Goal: Transaction & Acquisition: Purchase product/service

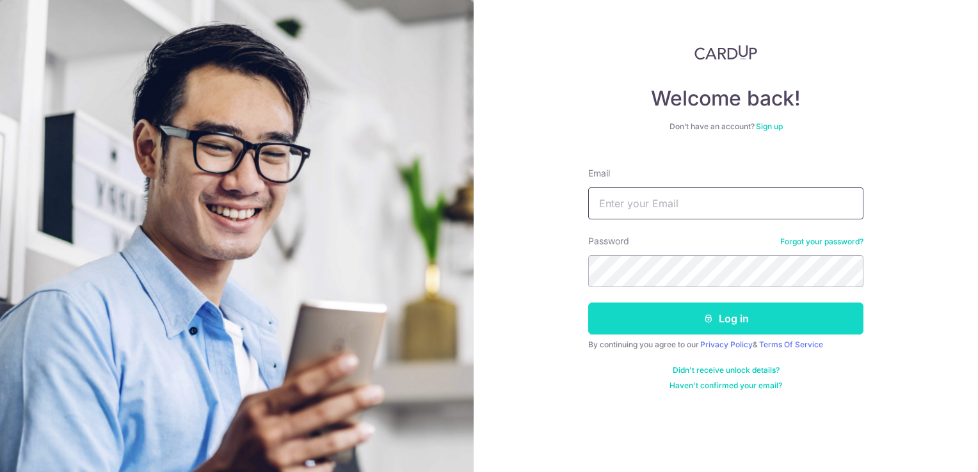
type input "[EMAIL_ADDRESS][DOMAIN_NAME]"
click at [710, 314] on icon "submit" at bounding box center [708, 319] width 10 height 10
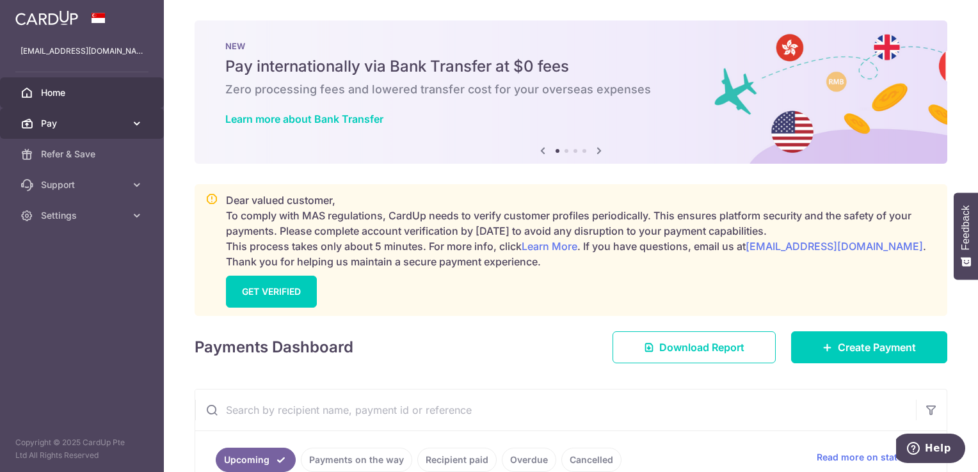
click at [131, 119] on icon at bounding box center [137, 123] width 13 height 13
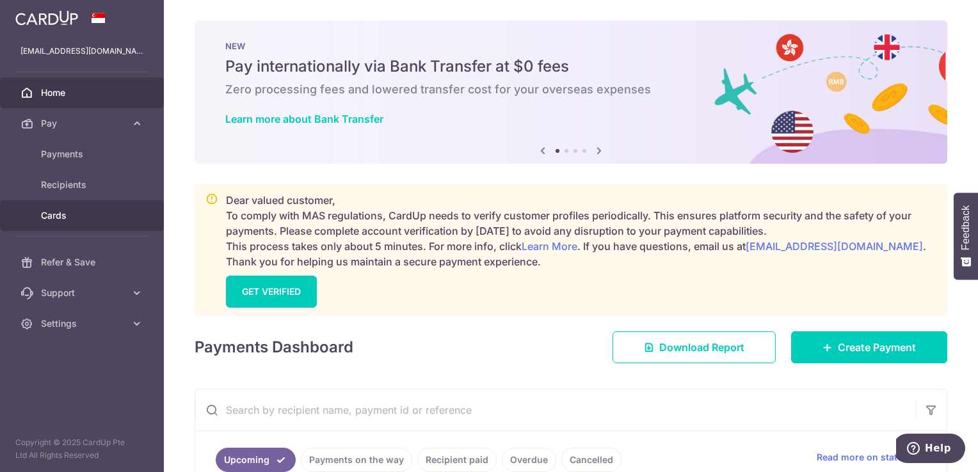
click at [90, 214] on span "Cards" at bounding box center [83, 215] width 84 height 13
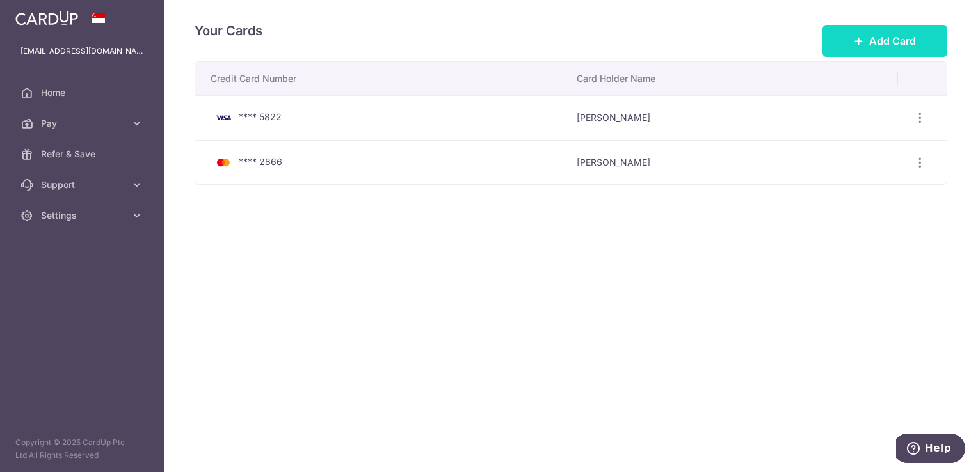
click at [901, 37] on span "Add Card" at bounding box center [892, 40] width 47 height 15
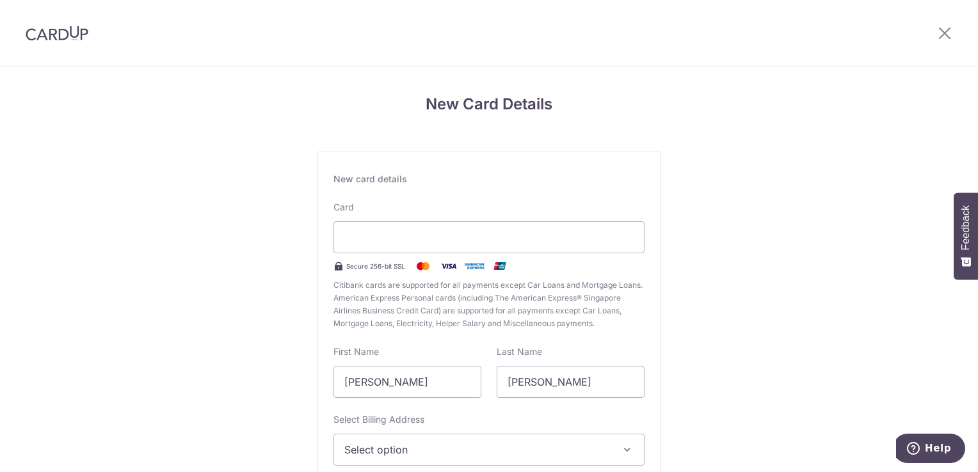
click at [742, 202] on div "New Card Details New card details Card Secure 256-bit SSL Citibank cards are su…" at bounding box center [489, 336] width 978 height 538
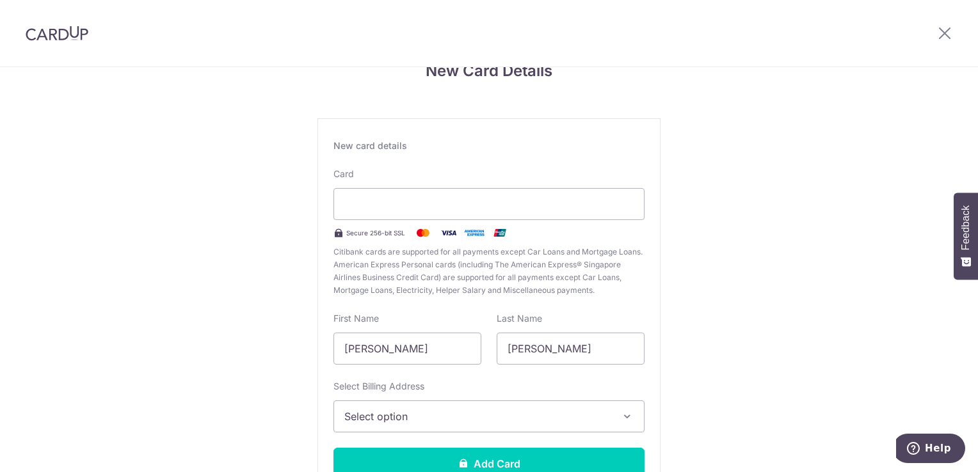
scroll to position [104, 0]
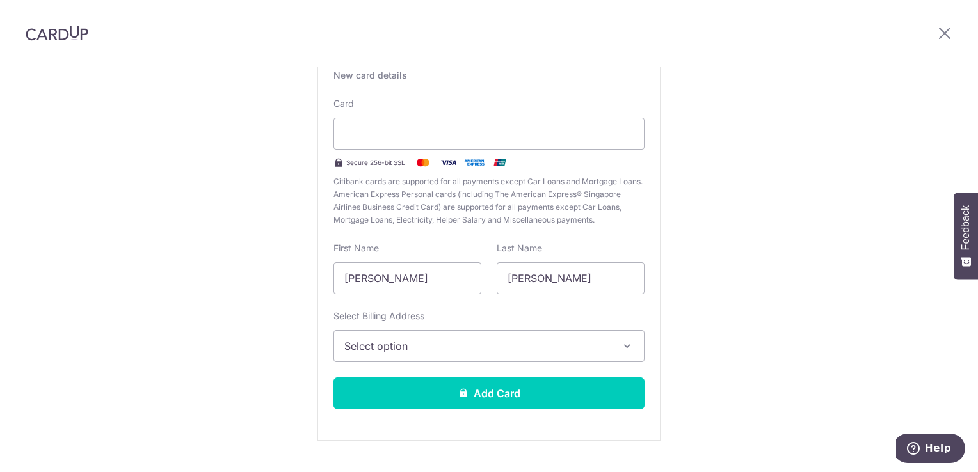
click at [621, 344] on icon "button" at bounding box center [627, 346] width 13 height 13
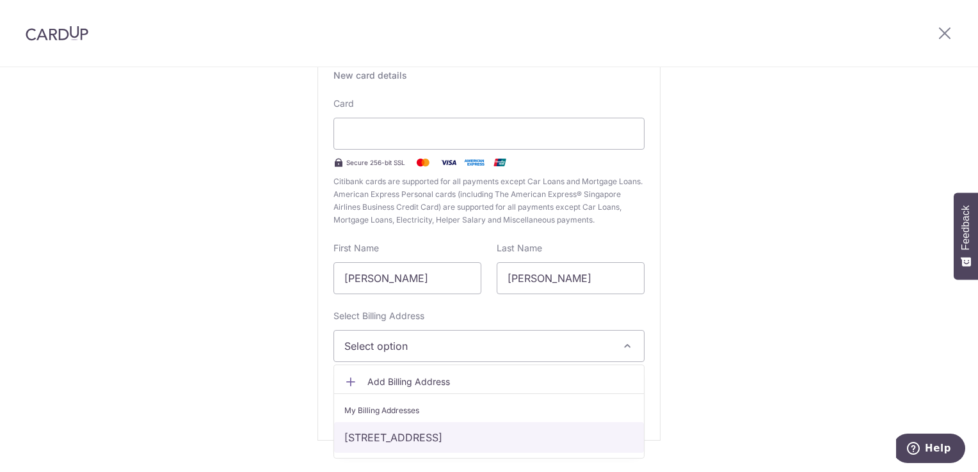
click at [564, 435] on link "130 Geylang East Avenue 1 #08-297, Singapore, Singapore, Singapore-380130" at bounding box center [489, 437] width 310 height 31
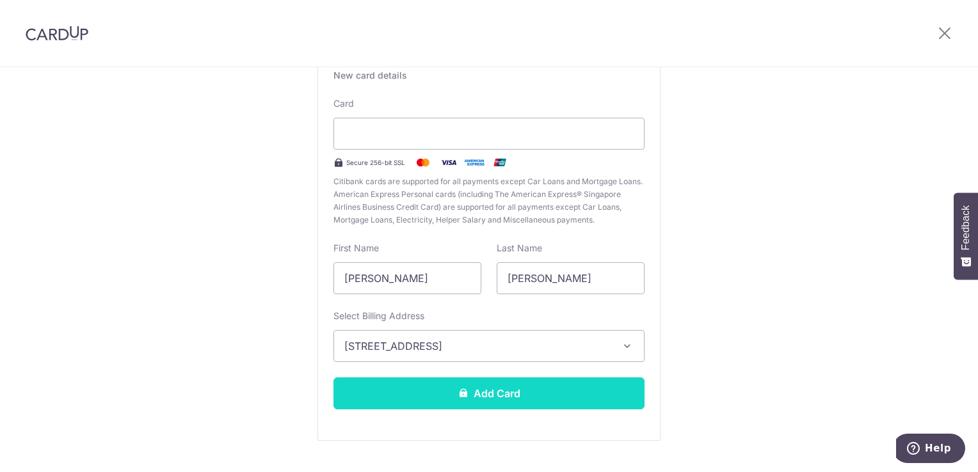
click at [533, 396] on button "Add Card" at bounding box center [488, 394] width 311 height 32
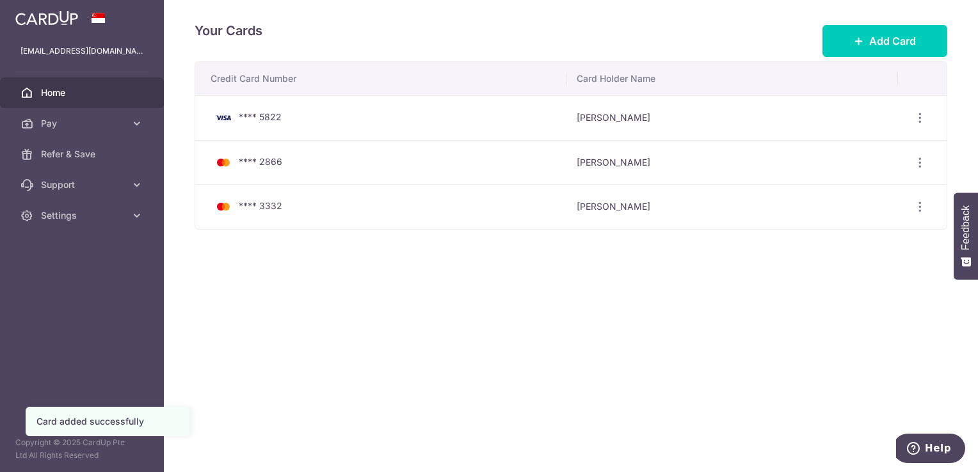
click at [81, 93] on span "Home" at bounding box center [83, 92] width 84 height 13
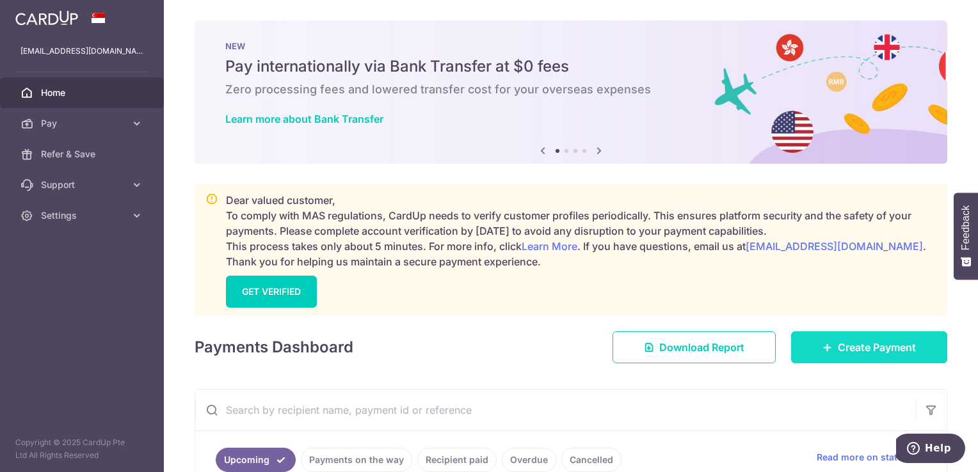
click at [824, 343] on icon at bounding box center [827, 347] width 10 height 10
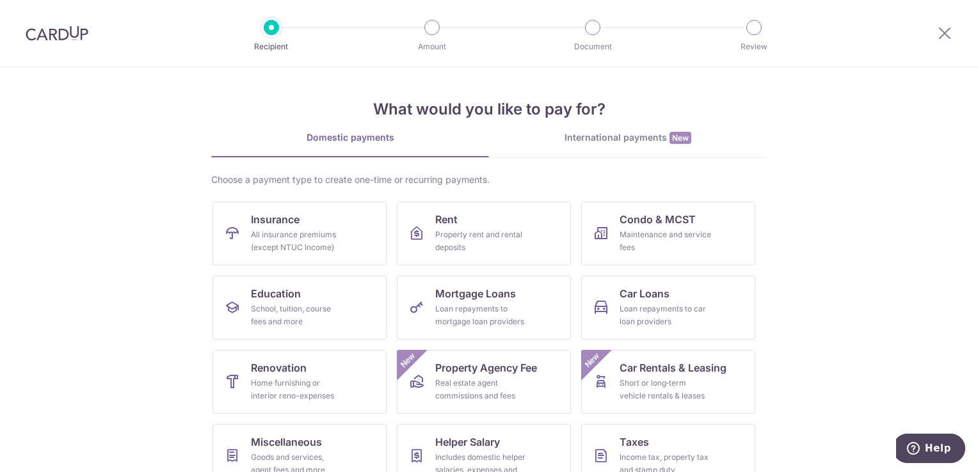
scroll to position [42, 0]
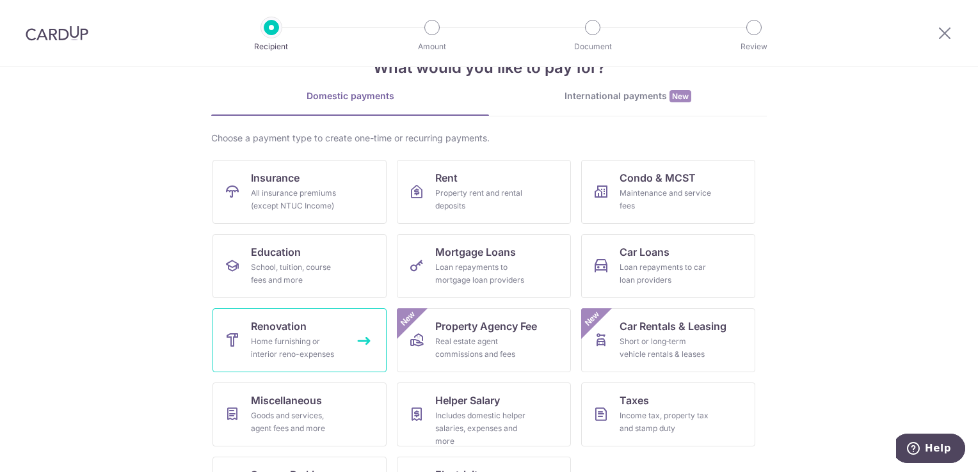
click at [284, 325] on span "Renovation" at bounding box center [279, 326] width 56 height 15
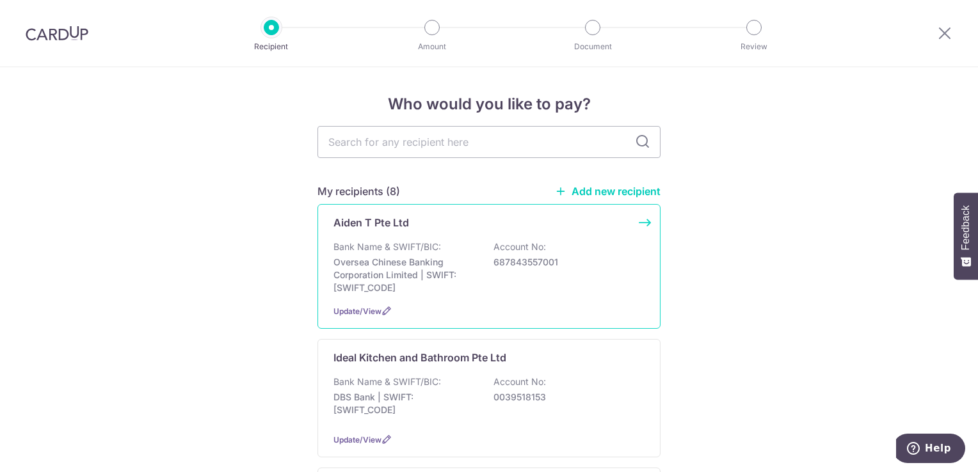
click at [469, 234] on div "Aiden T Pte Ltd Bank Name & SWIFT/BIC: Oversea Chinese Banking Corporation Limi…" at bounding box center [488, 266] width 343 height 125
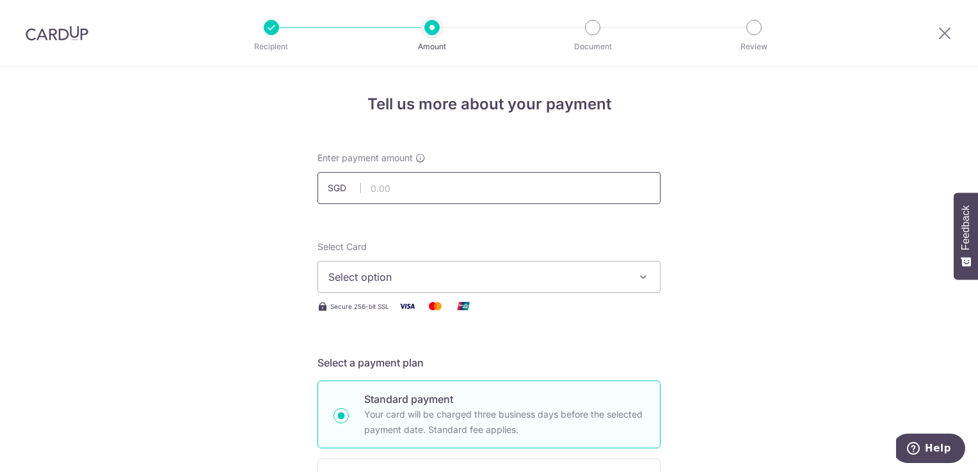
click at [437, 175] on input "text" at bounding box center [488, 188] width 343 height 32
type input "7,473.87"
click at [406, 282] on span "Select option" at bounding box center [477, 276] width 298 height 15
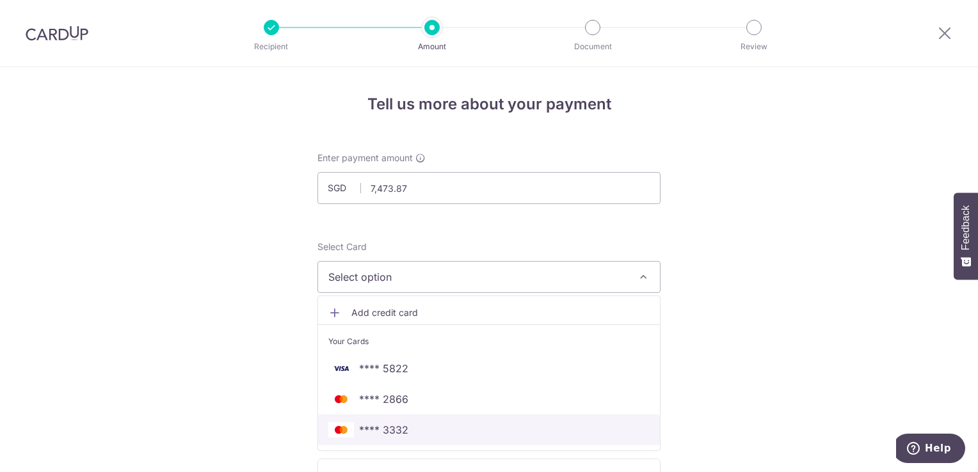
click at [386, 421] on link "**** 3332" at bounding box center [489, 430] width 342 height 31
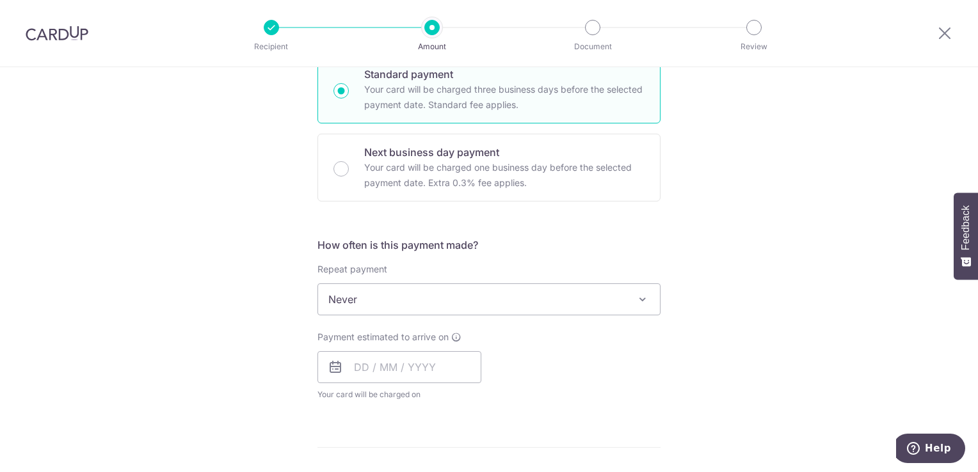
scroll to position [340, 0]
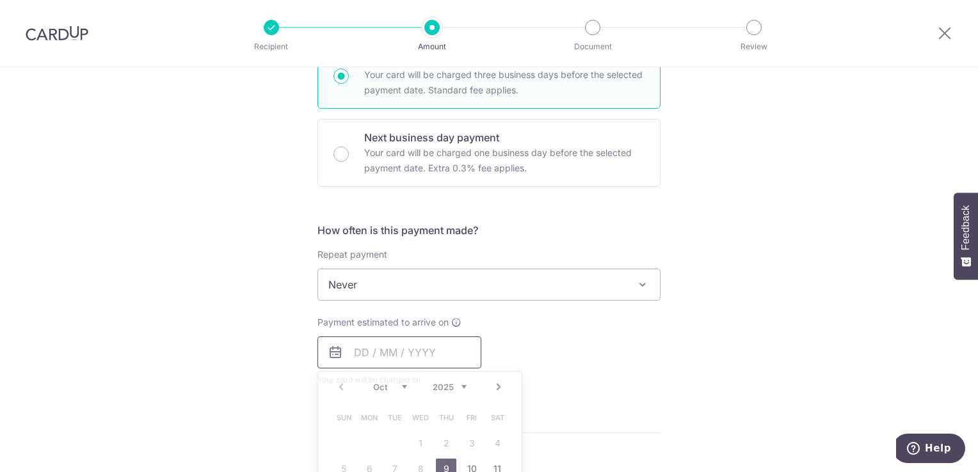
click at [357, 344] on input "text" at bounding box center [399, 353] width 164 height 32
click at [444, 461] on link "9" at bounding box center [446, 469] width 20 height 20
type input "[DATE]"
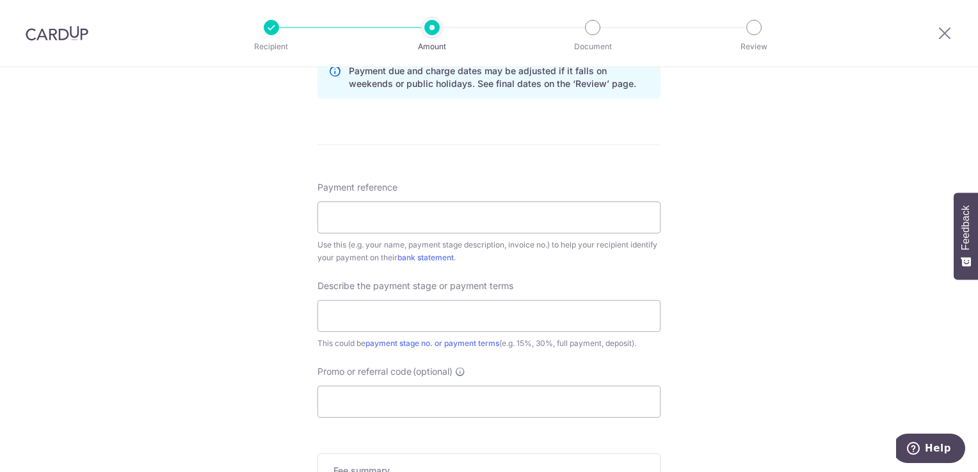
scroll to position [682, 0]
click at [577, 214] on input "Payment reference" at bounding box center [488, 216] width 343 height 32
paste input "Geylang T4"
type input "Geylang T4"
click at [506, 398] on input "Promo or referral code (optional)" at bounding box center [488, 400] width 343 height 32
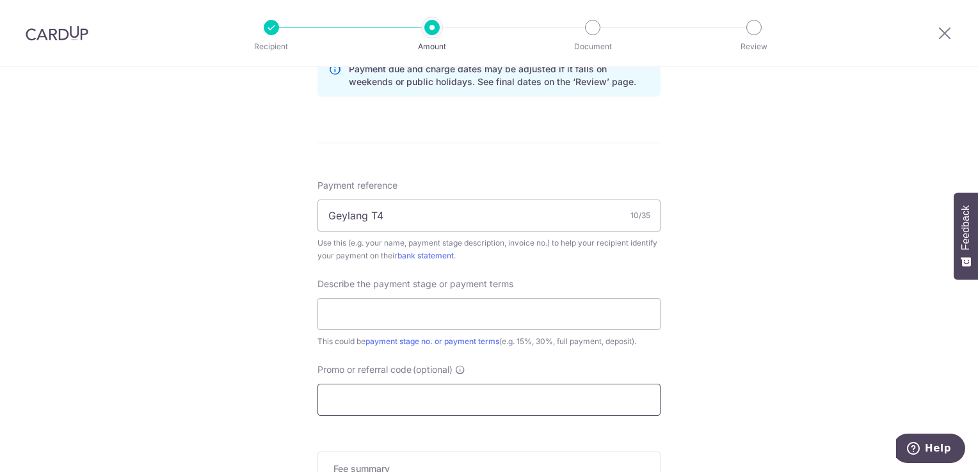
type input "P"
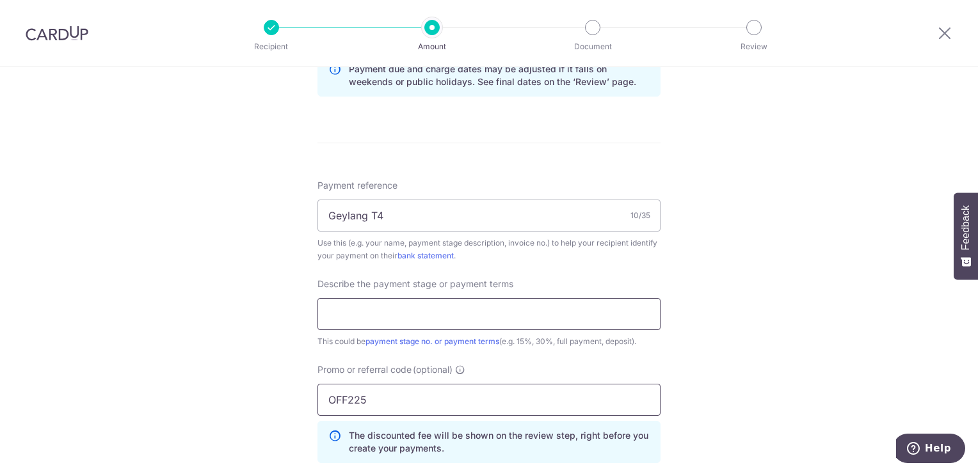
type input "OFF225"
click at [507, 326] on input "text" at bounding box center [488, 314] width 343 height 32
click at [722, 367] on div "Tell us more about your payment Enter payment amount SGD 7,473.87 7473.87 Selec…" at bounding box center [489, 62] width 978 height 1354
click at [447, 311] on input "text" at bounding box center [488, 314] width 343 height 32
paste input "INV25-080"
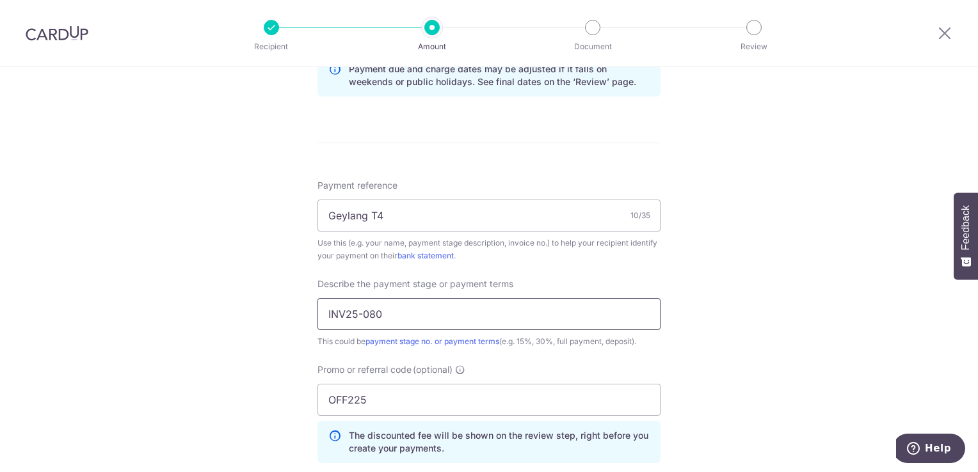
type input "INV25-080"
click at [777, 295] on div "Tell us more about your payment Enter payment amount SGD 7,473.87 7473.87 Selec…" at bounding box center [489, 62] width 978 height 1354
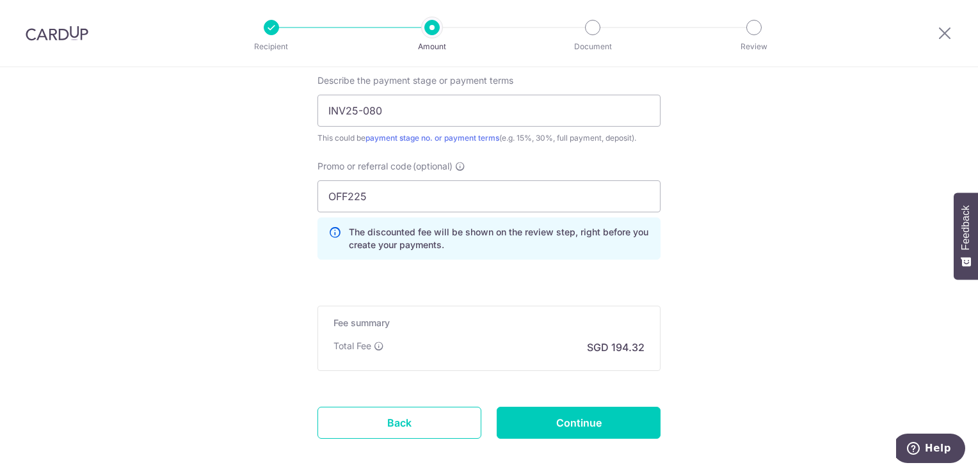
scroll to position [918, 0]
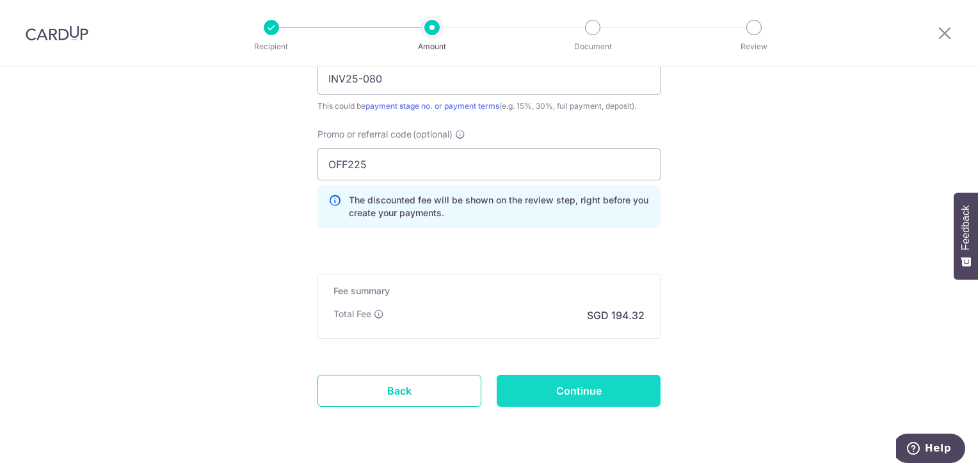
click at [632, 385] on input "Continue" at bounding box center [579, 391] width 164 height 32
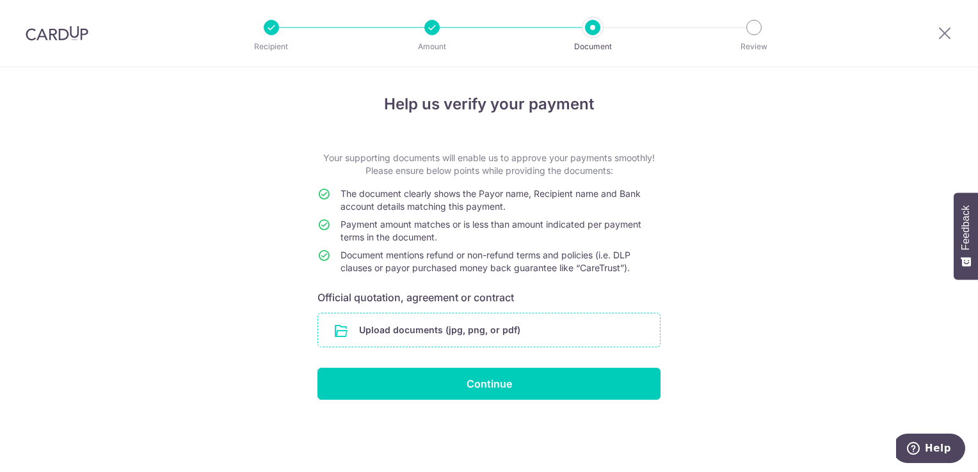
click at [604, 343] on input "file" at bounding box center [489, 330] width 342 height 33
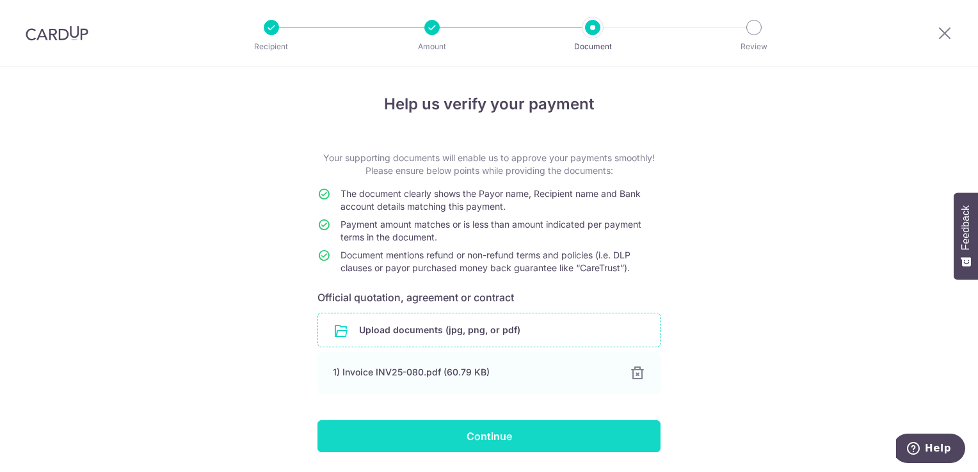
click at [451, 440] on input "Continue" at bounding box center [488, 437] width 343 height 32
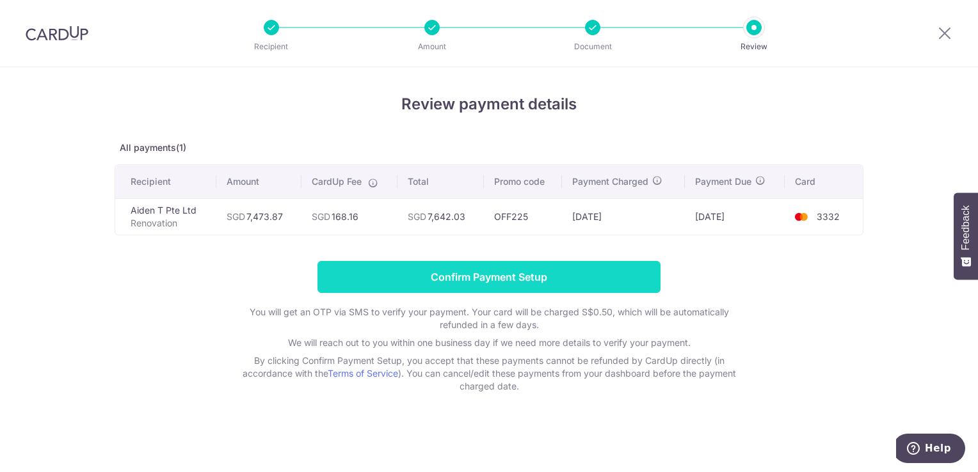
click at [495, 280] on input "Confirm Payment Setup" at bounding box center [488, 277] width 343 height 32
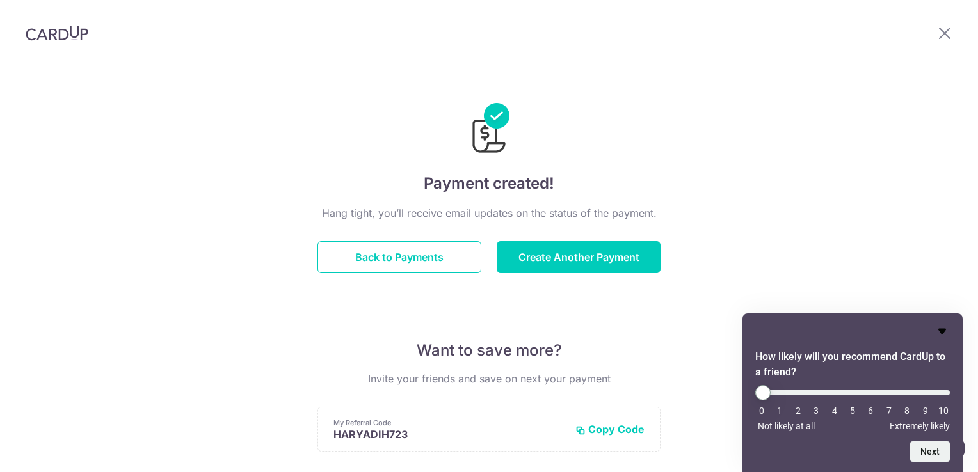
click at [939, 332] on icon "Hide survey" at bounding box center [942, 331] width 15 height 15
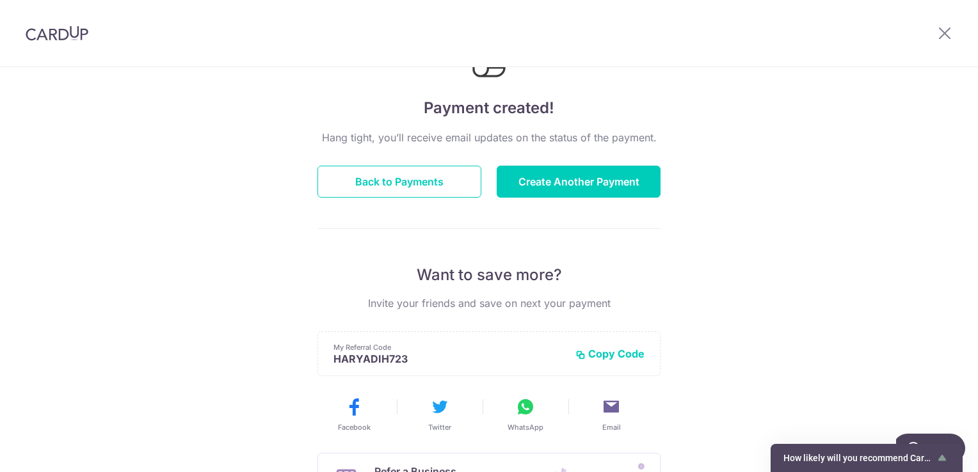
scroll to position [166, 0]
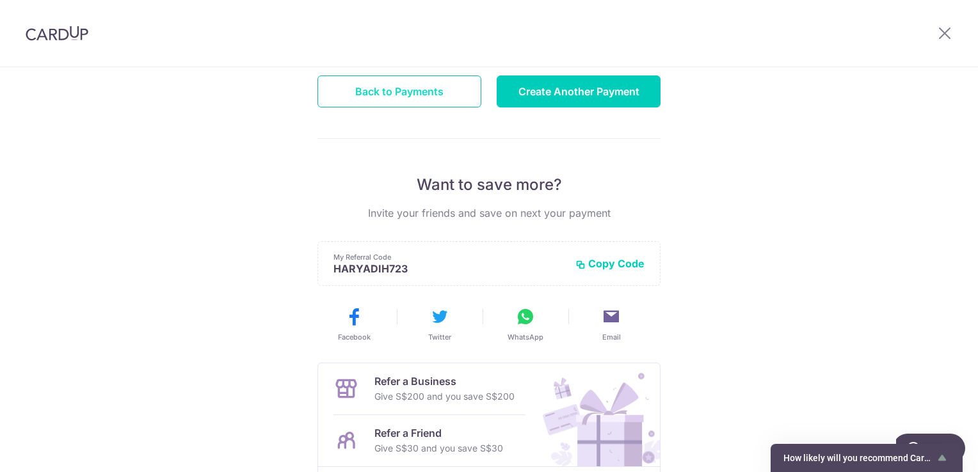
click at [425, 77] on button "Back to Payments" at bounding box center [399, 92] width 164 height 32
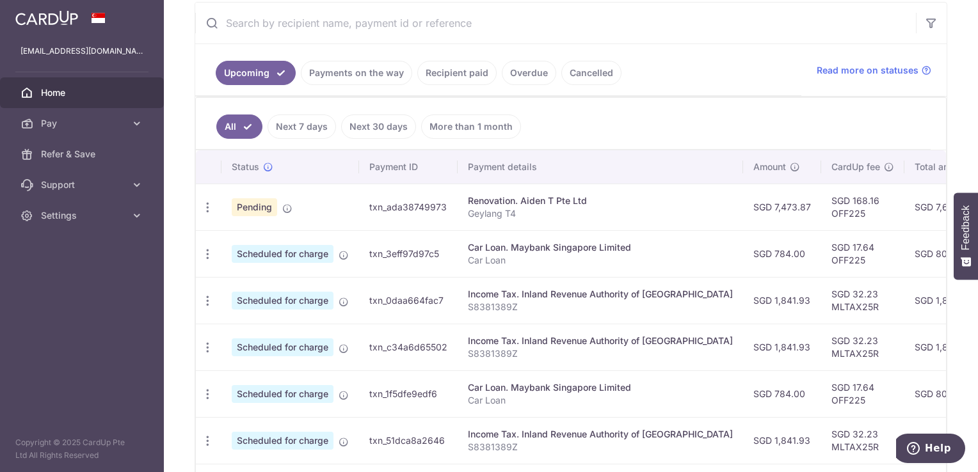
scroll to position [397, 0]
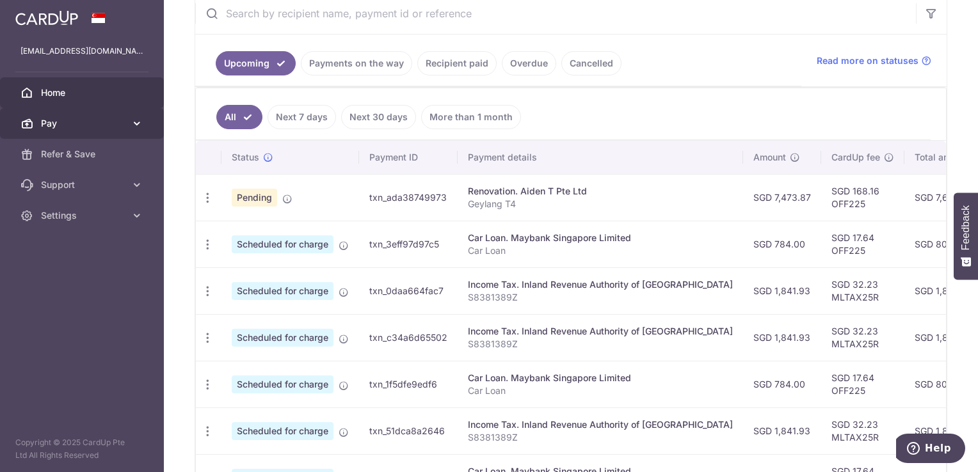
click at [134, 131] on link "Pay" at bounding box center [82, 123] width 164 height 31
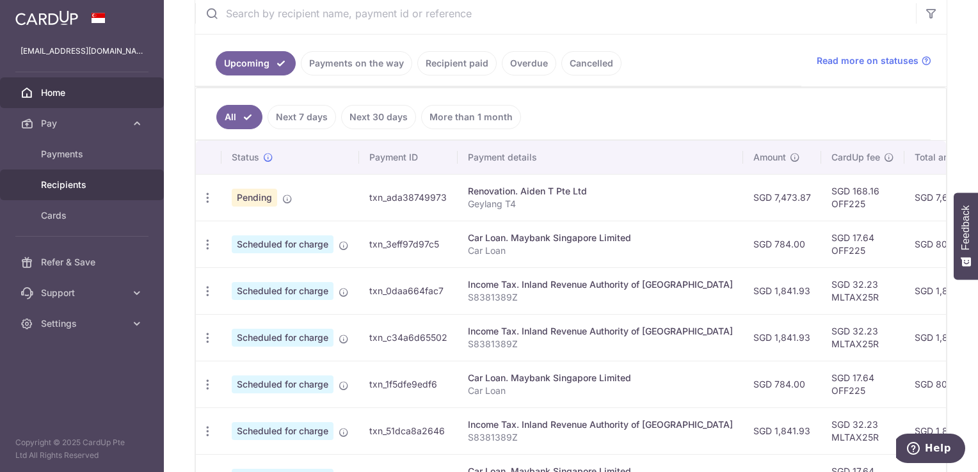
click at [100, 183] on span "Recipients" at bounding box center [83, 185] width 84 height 13
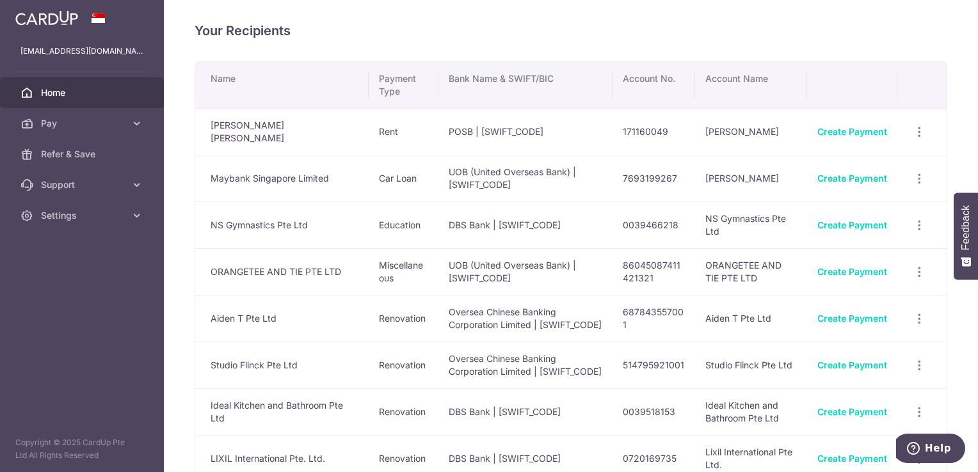
click at [73, 89] on span "Home" at bounding box center [83, 92] width 84 height 13
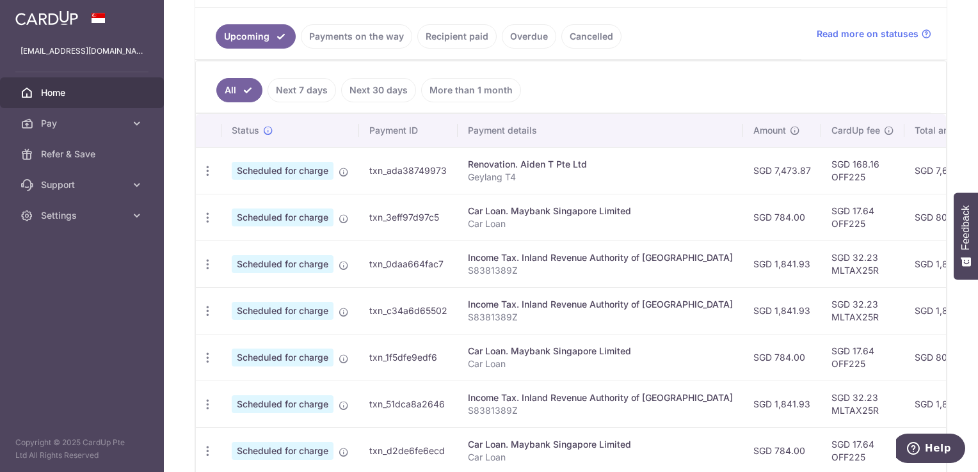
scroll to position [426, 0]
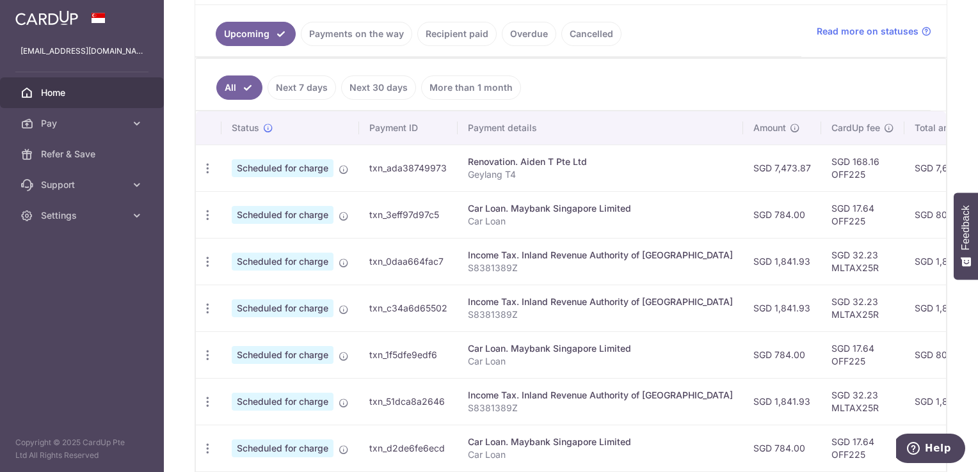
click at [672, 91] on ul "All Next 7 days Next 30 days More than 1 month" at bounding box center [563, 85] width 735 height 52
click at [664, 148] on td "Renovation. Aiden T Pte Ltd Geylang T4" at bounding box center [600, 168] width 285 height 47
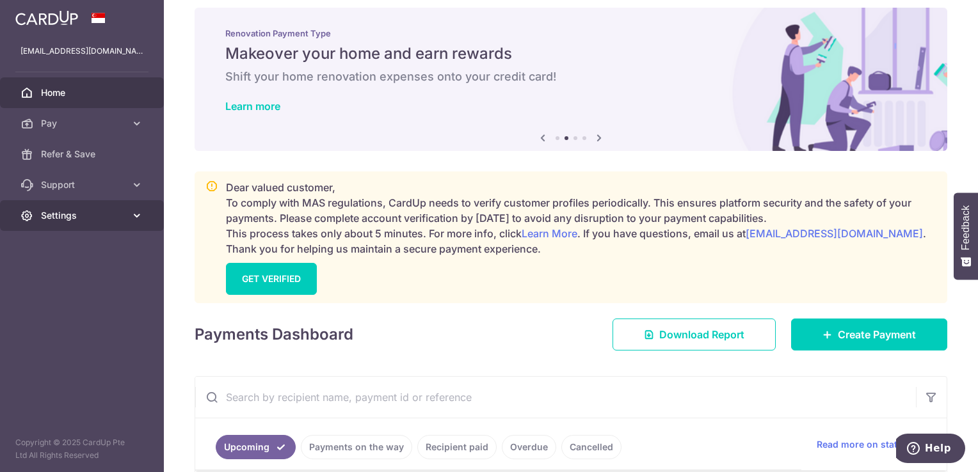
click at [114, 214] on span "Settings" at bounding box center [83, 215] width 84 height 13
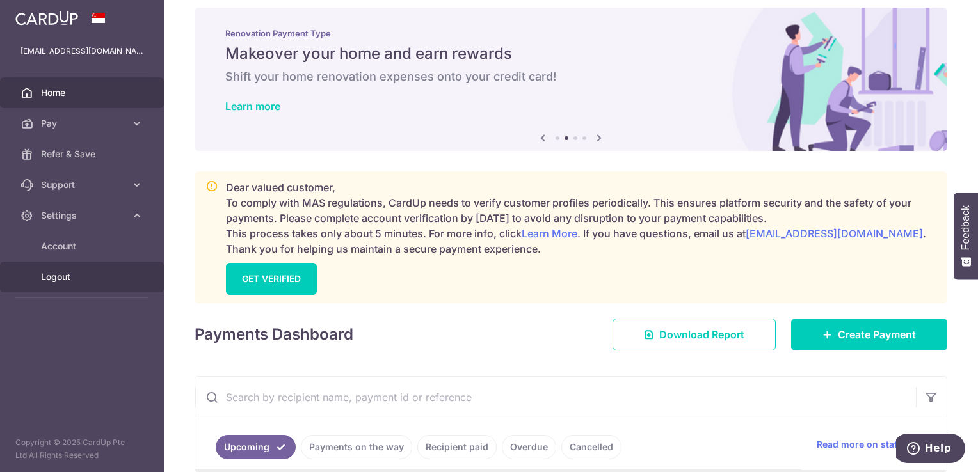
click at [92, 278] on span "Logout" at bounding box center [83, 277] width 84 height 13
